Goal: Task Accomplishment & Management: Manage account settings

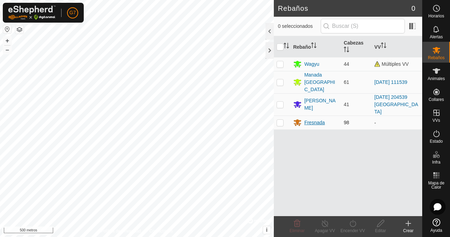
click at [298, 119] on icon at bounding box center [298, 122] width 8 height 7
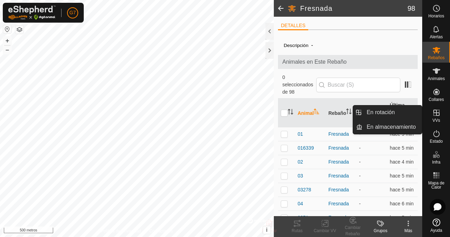
click at [439, 115] on icon at bounding box center [436, 112] width 6 height 6
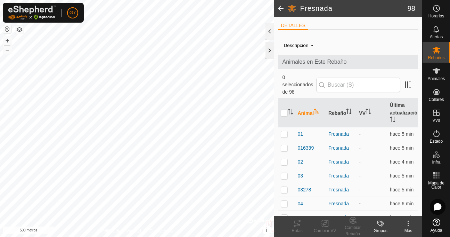
click at [267, 51] on div at bounding box center [269, 50] width 8 height 17
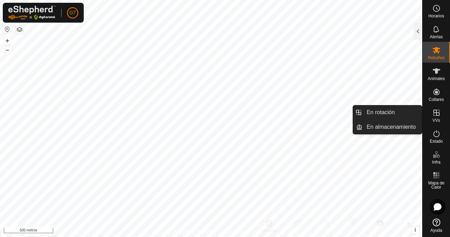
click at [434, 116] on icon at bounding box center [436, 112] width 8 height 8
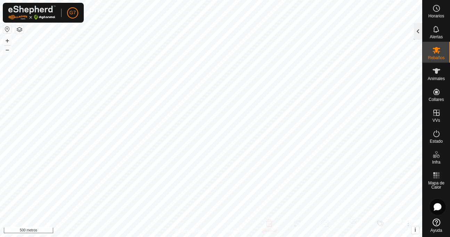
click at [416, 29] on div at bounding box center [418, 31] width 8 height 17
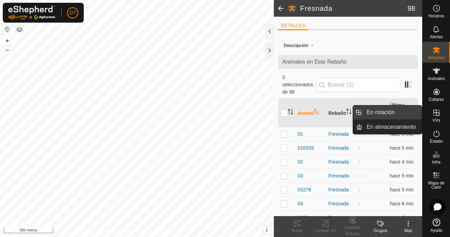
click at [418, 112] on link "En rotación" at bounding box center [391, 112] width 59 height 14
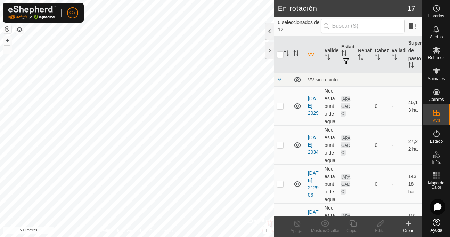
click at [147, 233] on div "Política de Privacidad Contáctanos + – ⇧ i © Mapbox , © OpenStreetMap , Mejora …" at bounding box center [137, 118] width 274 height 237
click at [269, 52] on div at bounding box center [269, 50] width 8 height 17
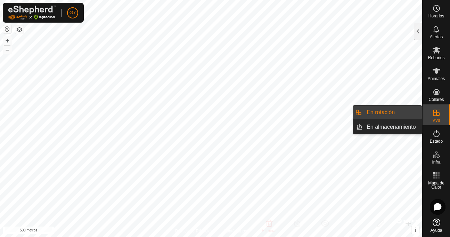
click at [440, 117] on es-virtualpaddocks-svg-icon at bounding box center [436, 112] width 13 height 11
click at [434, 111] on icon at bounding box center [436, 112] width 6 height 6
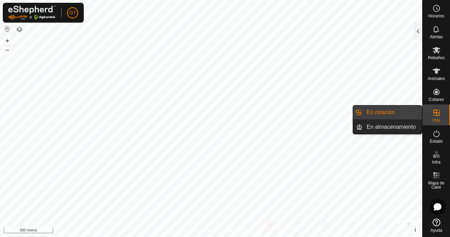
click at [405, 114] on link "En rotación" at bounding box center [391, 112] width 59 height 14
click at [393, 113] on link "En rotación" at bounding box center [391, 112] width 59 height 14
click at [428, 117] on div "VVs" at bounding box center [435, 114] width 27 height 21
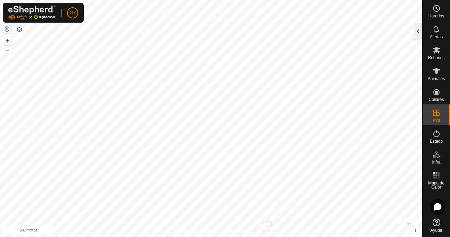
click at [419, 34] on div at bounding box center [418, 31] width 8 height 17
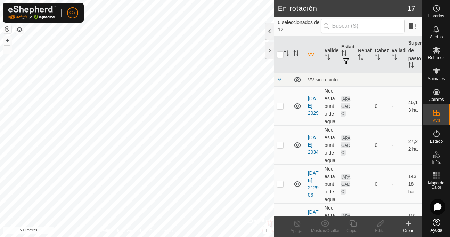
click at [408, 225] on icon at bounding box center [408, 223] width 0 height 5
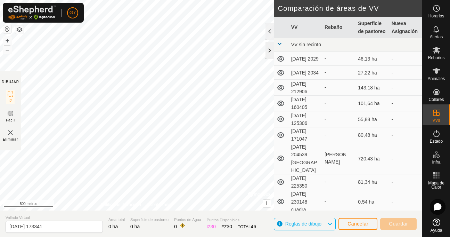
click at [271, 55] on div at bounding box center [269, 50] width 8 height 17
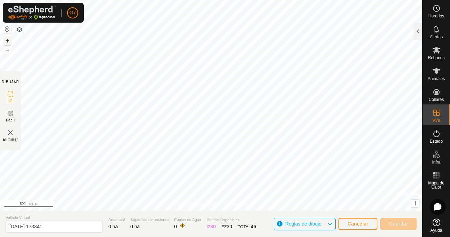
click at [7, 40] on font "+" at bounding box center [8, 40] width 4 height 7
click at [7, 51] on font "–" at bounding box center [7, 49] width 3 height 7
click at [200, 201] on div "Política de Privacidad Contáctanos + – ⇧ i © Mapbox , © OpenStreetMap , Mejora …" at bounding box center [211, 105] width 422 height 210
click at [228, 201] on link "Contáctanos" at bounding box center [235, 204] width 23 height 6
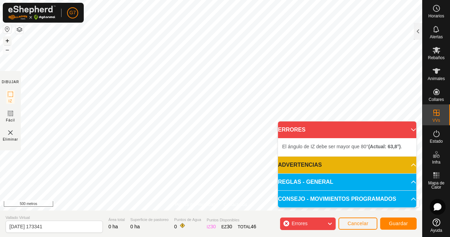
click at [6, 43] on font "+" at bounding box center [8, 40] width 4 height 7
click at [6, 48] on font "–" at bounding box center [7, 49] width 3 height 7
click at [5, 51] on button "–" at bounding box center [7, 50] width 8 height 8
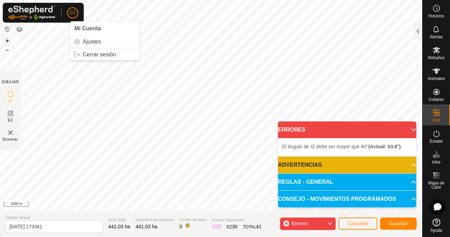
click at [8, 39] on button "+" at bounding box center [7, 40] width 8 height 8
click at [411, 127] on icon at bounding box center [414, 130] width 6 height 6
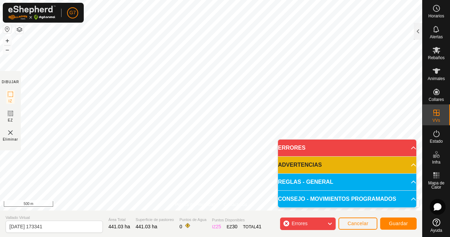
click at [329, 223] on icon at bounding box center [330, 223] width 6 height 9
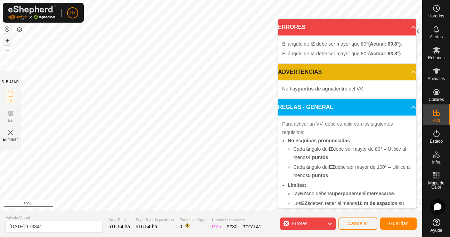
click at [7, 39] on button "+" at bounding box center [7, 40] width 8 height 8
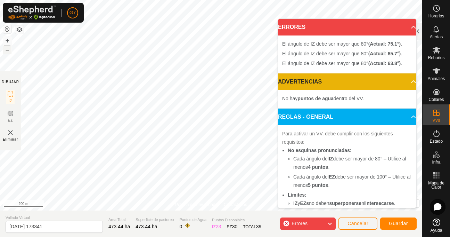
click at [5, 49] on button "–" at bounding box center [7, 50] width 8 height 8
click at [9, 41] on button "+" at bounding box center [7, 40] width 8 height 8
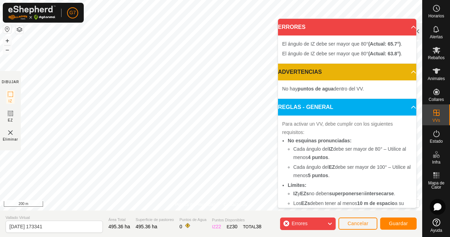
click at [57, 6] on div "G7 Horarios Alertas Rebaños Animales Collares VVs Estado Infra Mapa de Calor Ay…" at bounding box center [225, 118] width 450 height 237
click at [213, 204] on div "Política de Privacidad Contáctenos El ángulo de IZ debe ser mayor que 80° (Actu…" at bounding box center [211, 105] width 422 height 210
click at [313, 146] on body "G7 Horarios Alertas Rebaños Animales Collares VVs Estado Infra Mapa de Calor Ay…" at bounding box center [225, 118] width 450 height 237
click at [350, 146] on body "G7 Horarios Alertas Rebaños Animales Collares VVs Estado Infra Mapa de Calor Ay…" at bounding box center [225, 118] width 450 height 237
click at [7, 51] on button "–" at bounding box center [7, 50] width 8 height 8
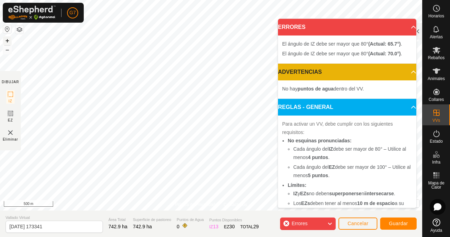
click at [6, 39] on button "+" at bounding box center [7, 40] width 8 height 8
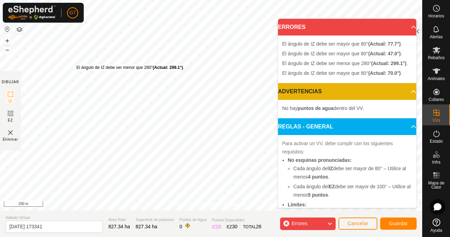
click at [76, 64] on div "El ángulo de IZ debe ser menor que 280° (Actual: 299.1°) ." at bounding box center [130, 67] width 108 height 6
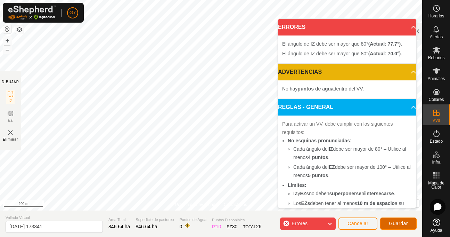
click at [396, 222] on span "Guardar" at bounding box center [398, 223] width 19 height 6
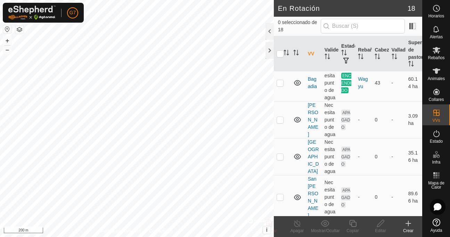
scroll to position [49, 0]
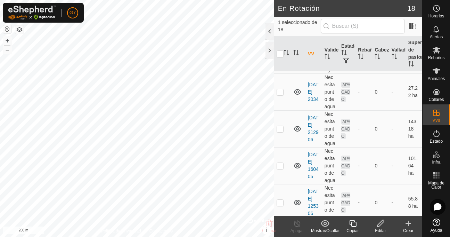
checkbox input "false"
click at [280, 104] on div "En Rotación 18 0 seleccionado de 18 VV Validez Estado Rebaño Cabezas Vallado Su…" at bounding box center [211, 118] width 422 height 237
click at [280, 94] on p-checkbox at bounding box center [279, 92] width 7 height 6
checkbox input "false"
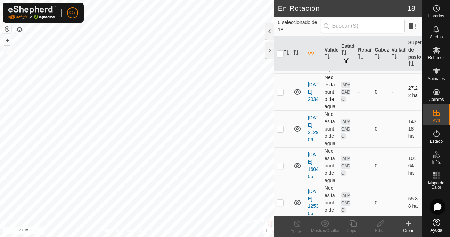
click at [296, 94] on icon at bounding box center [297, 92] width 7 height 6
click at [296, 96] on icon at bounding box center [297, 92] width 8 height 8
click at [289, 113] on div "En Rotación 18 0 seleccionado de 18 VV Validez Estado Rebaño Cabezas Vallado Su…" at bounding box center [211, 118] width 422 height 237
click at [6, 51] on button "–" at bounding box center [7, 50] width 8 height 8
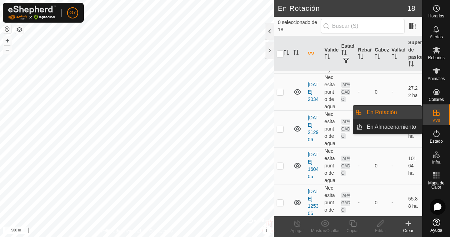
drag, startPoint x: 416, startPoint y: 104, endPoint x: 439, endPoint y: 114, distance: 24.7
click at [439, 114] on div "Horarios Alertas Rebaños Animales Collares VVs Estado Infra Mapa de Calor Ayuda…" at bounding box center [225, 118] width 450 height 237
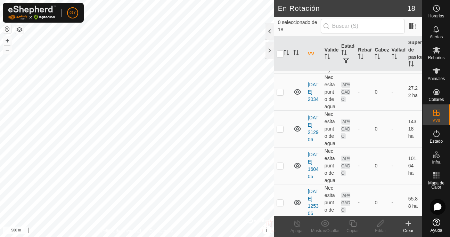
click at [439, 114] on icon at bounding box center [436, 112] width 6 height 6
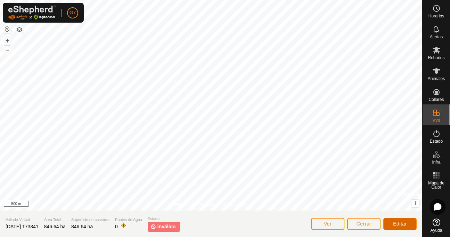
click at [395, 222] on span "Editar" at bounding box center [400, 224] width 14 height 6
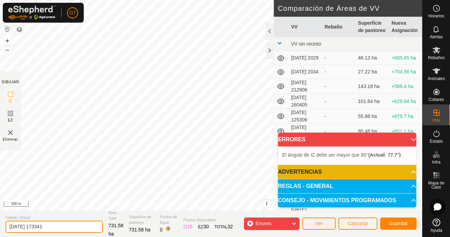
click at [55, 227] on input "[DATE] 173341" at bounding box center [54, 226] width 97 height 12
type input "2"
type input "p"
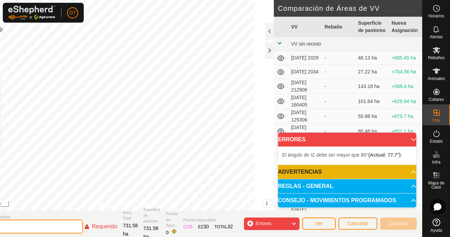
type input "p"
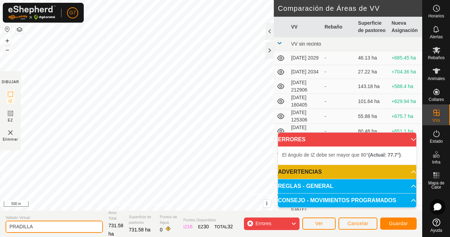
type input "PRADILLA"
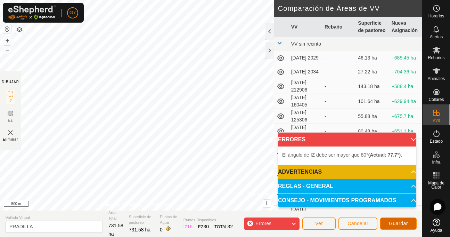
click at [398, 226] on button "Guardar" at bounding box center [398, 223] width 36 height 12
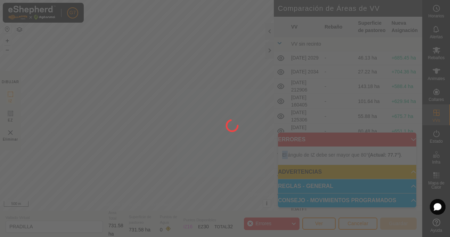
click at [398, 226] on div at bounding box center [225, 118] width 450 height 237
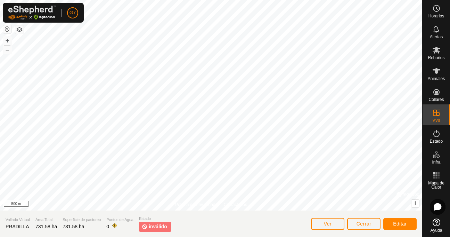
click at [162, 224] on span "inválido" at bounding box center [158, 226] width 18 height 7
click at [366, 225] on span "Cerrar" at bounding box center [363, 224] width 15 height 6
click at [437, 136] on icon at bounding box center [436, 133] width 8 height 8
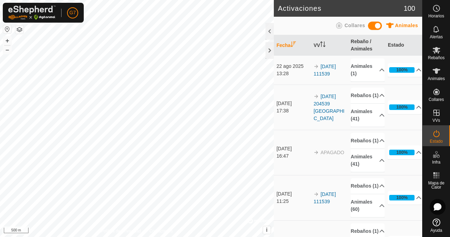
scroll to position [529, 0]
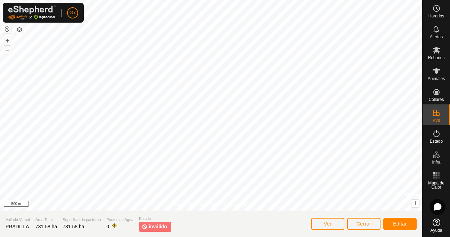
click at [151, 224] on span "inválido" at bounding box center [158, 226] width 18 height 7
click at [192, 229] on section "Vallado Virtual PRADILLA Área Total 731.58 ha Superficie de pastoreo 731.58 ha …" at bounding box center [211, 223] width 422 height 26
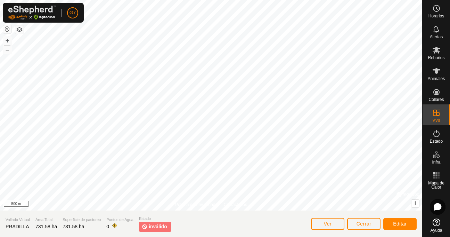
click at [192, 229] on section "Vallado Virtual PRADILLA Área Total 731.58 ha Superficie de pastoreo 731.58 ha …" at bounding box center [211, 223] width 422 height 26
click at [160, 226] on span "inválido" at bounding box center [158, 226] width 18 height 7
click at [143, 226] on img at bounding box center [145, 226] width 6 height 7
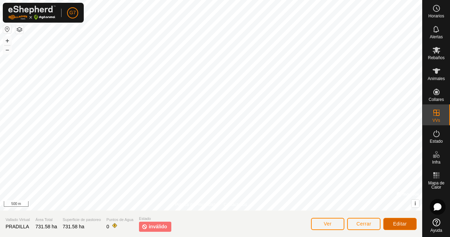
click at [397, 223] on span "Editar" at bounding box center [400, 224] width 14 height 6
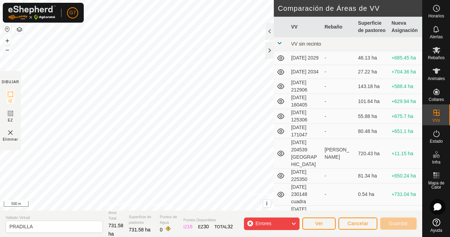
click at [277, 225] on span "Errores" at bounding box center [266, 223] width 22 height 9
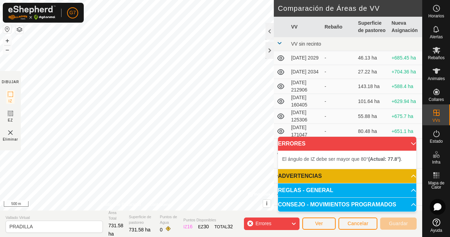
click at [408, 144] on p-accordion-header "ERRORES" at bounding box center [347, 144] width 138 height 14
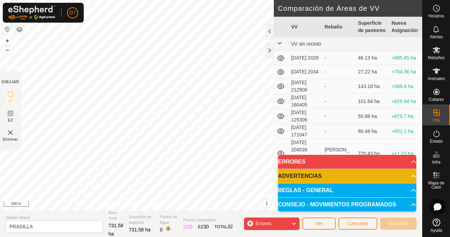
click at [408, 139] on td "+651.1 ha" at bounding box center [405, 131] width 33 height 15
click at [408, 160] on p-accordion-header "ERRORES" at bounding box center [347, 162] width 138 height 14
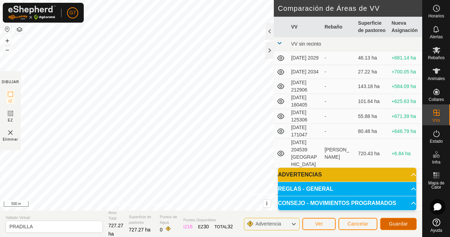
click at [399, 222] on span "Guardar" at bounding box center [398, 224] width 19 height 6
